Goal: Task Accomplishment & Management: Use online tool/utility

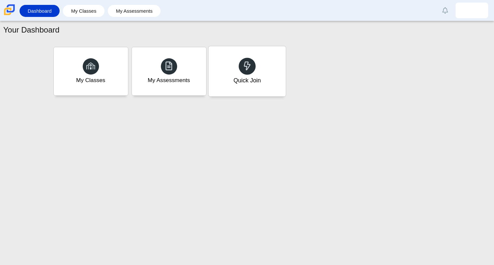
click at [251, 80] on div "Quick Join" at bounding box center [246, 80] width 27 height 8
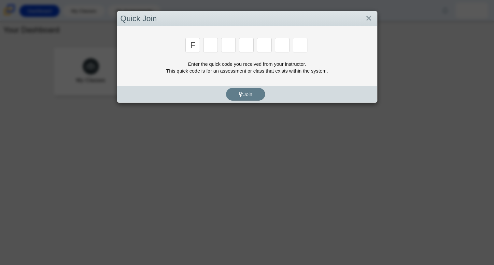
type input "f"
type input "7"
type input "m"
type input "c"
type input "h"
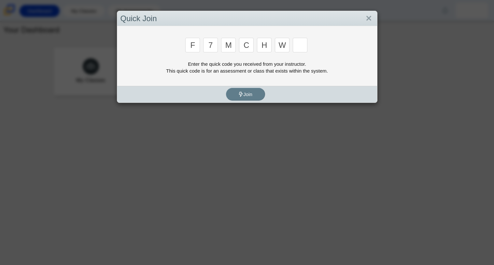
type input "w"
type input "k"
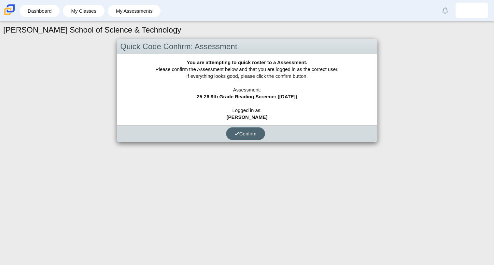
click at [265, 132] on button "Confirm" at bounding box center [245, 133] width 39 height 13
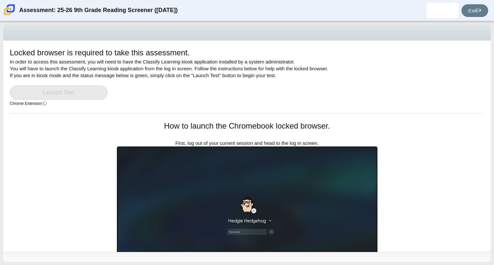
click at [165, 75] on div "Locked browser is required to take this assessment. In order to access this ass…" at bounding box center [247, 80] width 475 height 66
click at [89, 93] on link "Launch Test" at bounding box center [59, 93] width 98 height 14
click at [276, 198] on img at bounding box center [247, 220] width 261 height 147
click at [448, 236] on div "Locked browser is required to take this assessment. In order to access this ass…" at bounding box center [247, 147] width 488 height 212
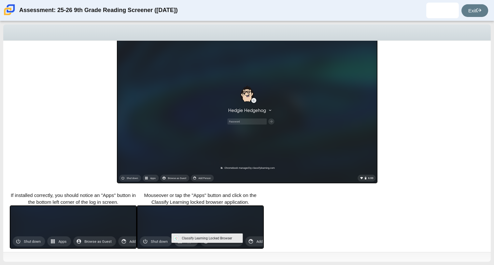
scroll to position [116, 0]
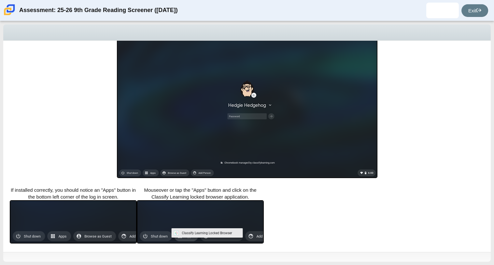
click at [281, 198] on div "Locked browser is required to take this assessment. In order to access this ass…" at bounding box center [247, 147] width 488 height 212
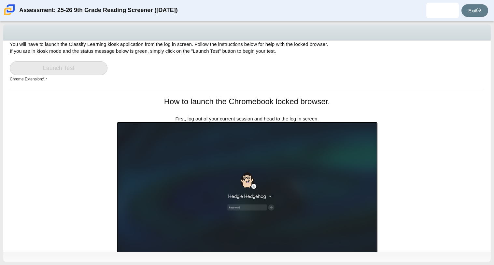
scroll to position [0, 0]
